Goal: Go to known website: Access a specific website the user already knows

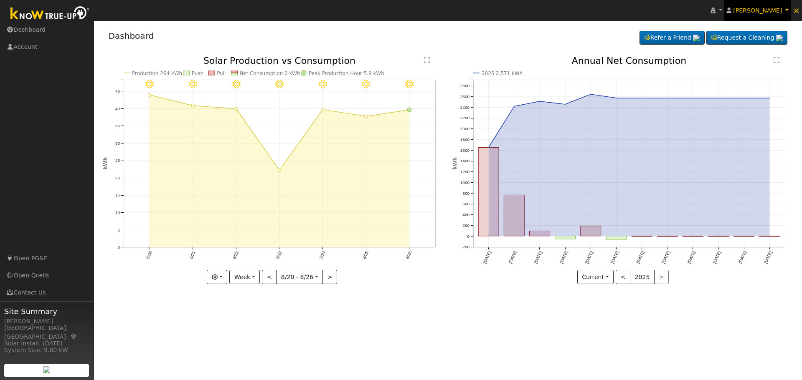
click at [789, 7] on link "[PERSON_NAME]" at bounding box center [757, 10] width 67 height 21
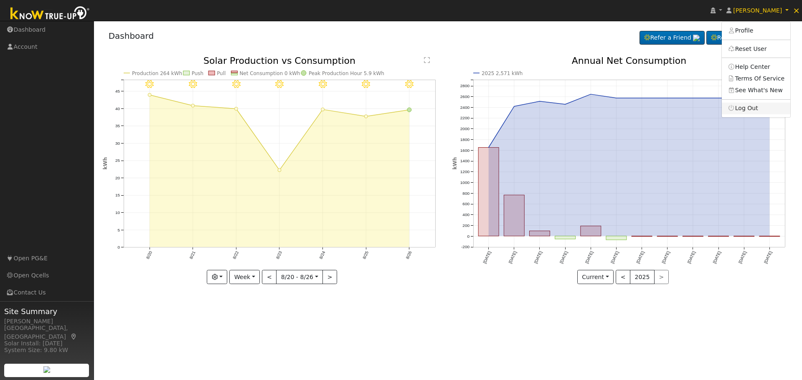
click at [735, 109] on icon at bounding box center [731, 108] width 8 height 6
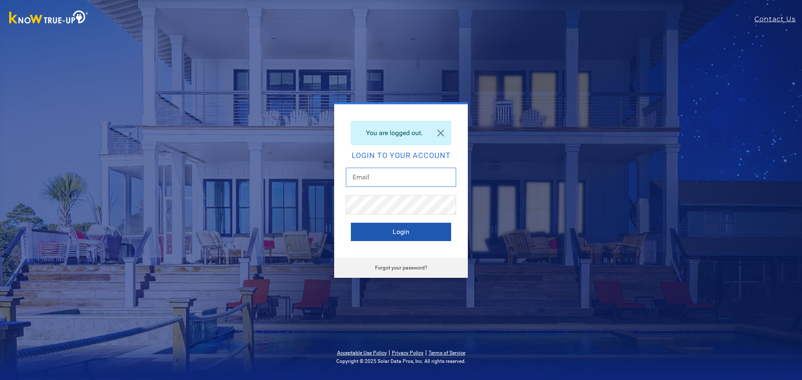
type input "[EMAIL_ADDRESS][DOMAIN_NAME]"
click at [396, 234] on button "Login" at bounding box center [401, 232] width 100 height 18
